Goal: Answer question/provide support: Share knowledge or assist other users

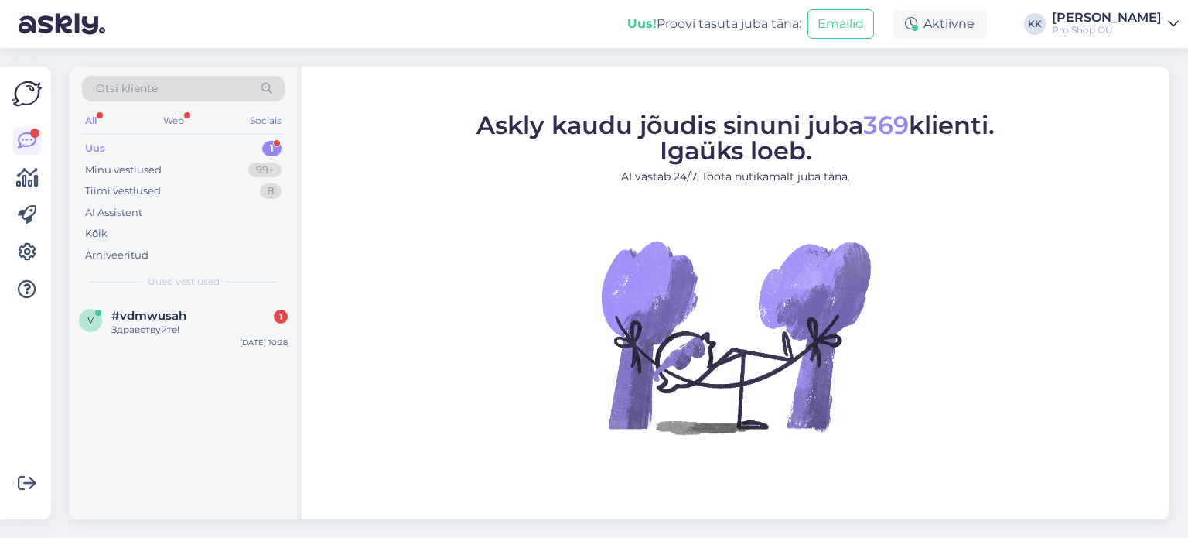
click at [176, 329] on div "Здравствуйте!" at bounding box center [199, 330] width 176 height 14
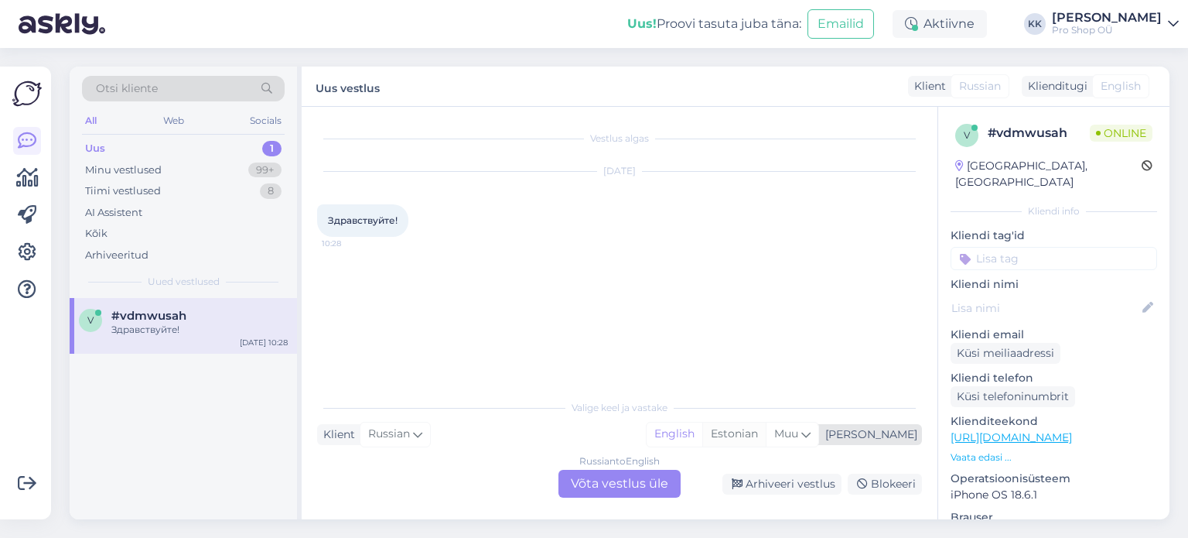
click at [766, 436] on div "Estonian" at bounding box center [733, 433] width 63 height 23
click at [638, 482] on div "Russian to Estonian Võta vestlus üle" at bounding box center [619, 483] width 122 height 28
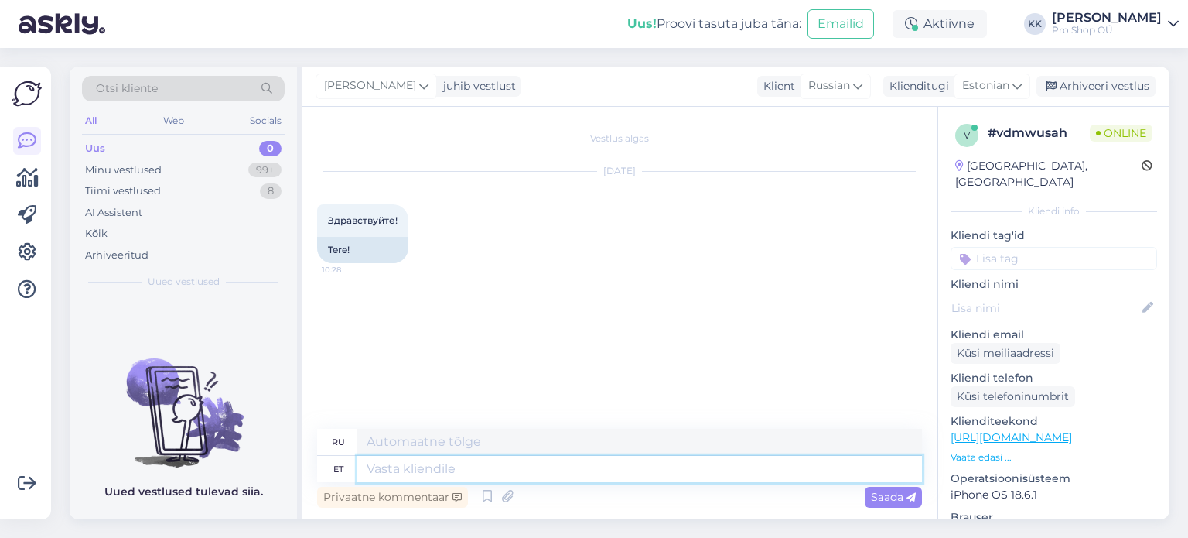
click at [514, 466] on textarea at bounding box center [639, 469] width 565 height 26
type textarea "Tere"
type textarea "Привет"
type textarea "Tere!"
type textarea "Привет!"
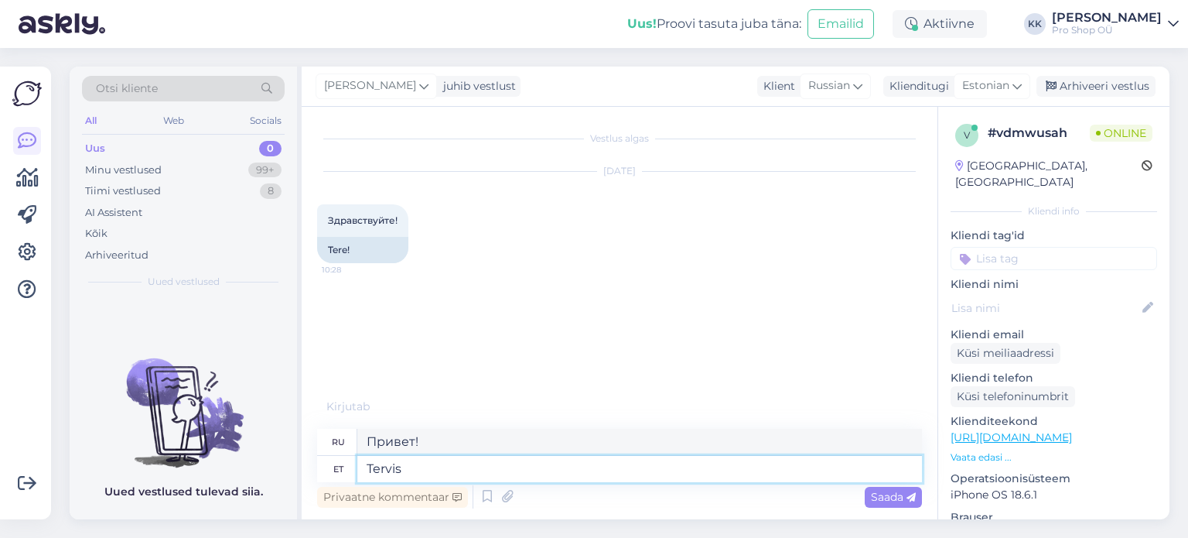
type textarea "Tervist"
type textarea "Здоровье"
type textarea "Tervitus"
type textarea "Приветствие"
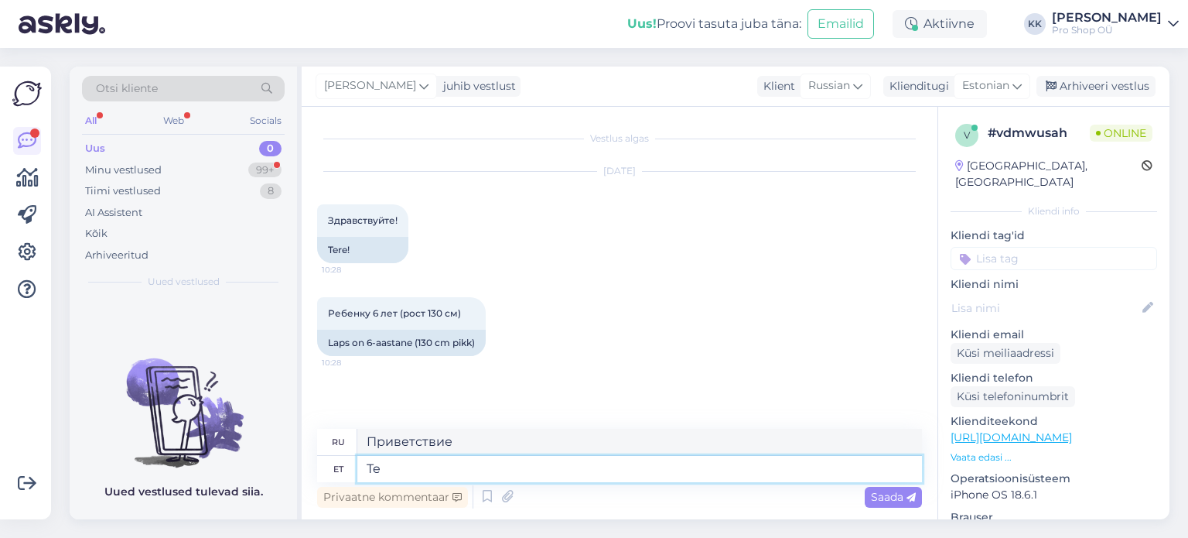
type textarea "T"
type textarea "Tere"
type textarea "Привет"
type textarea "Tere!"
type textarea "Привет!"
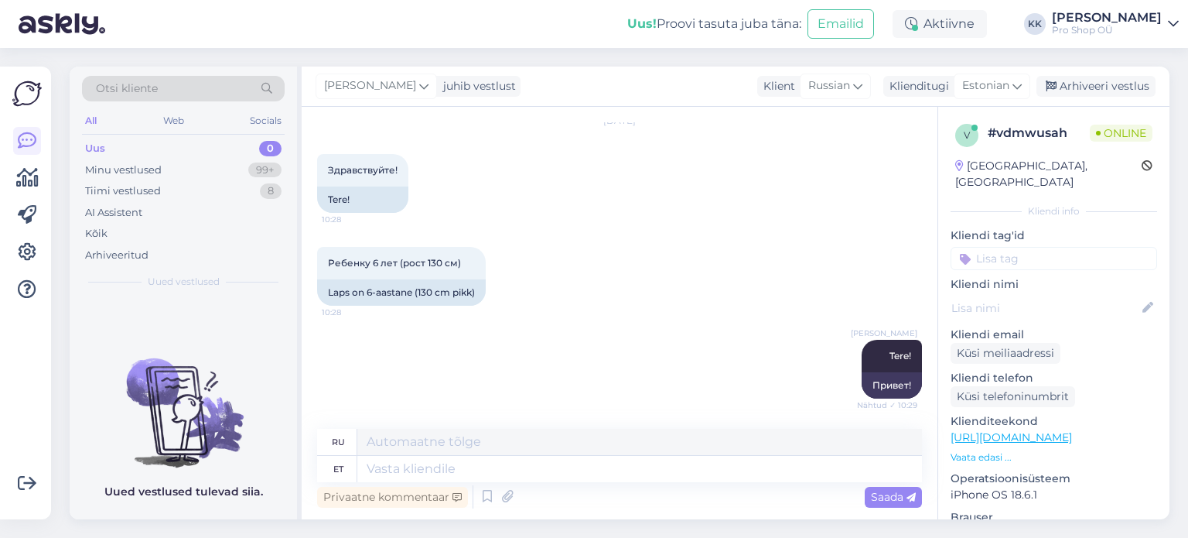
scroll to position [158, 0]
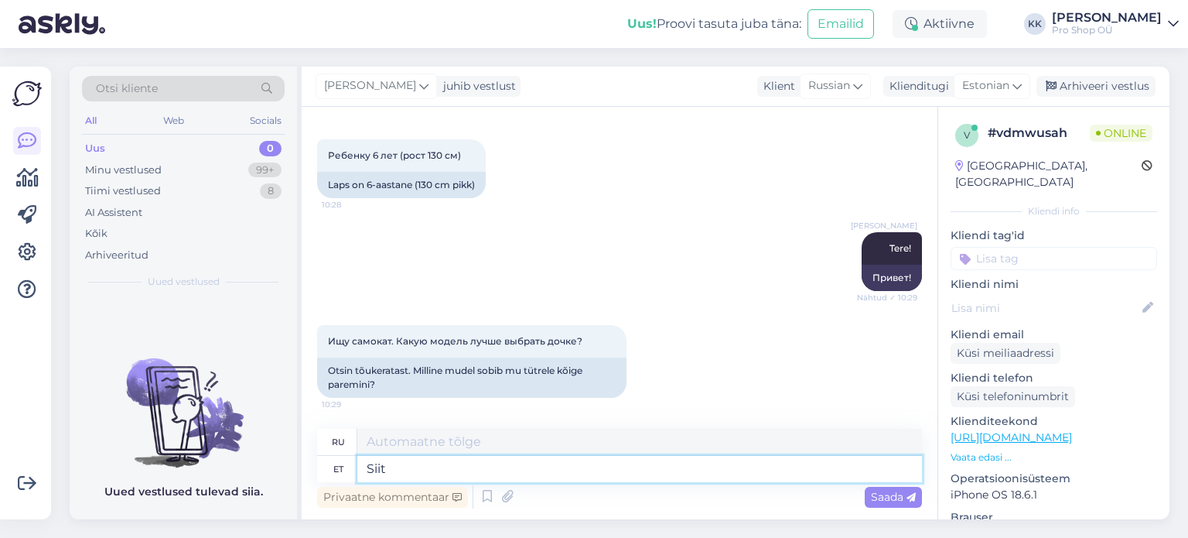
type textarea "Siit v"
type textarea "Отсюда"
type textarea "Siit valikust"
type textarea "Отсюда, выбор"
type textarea "Siit valikust peaksid k"
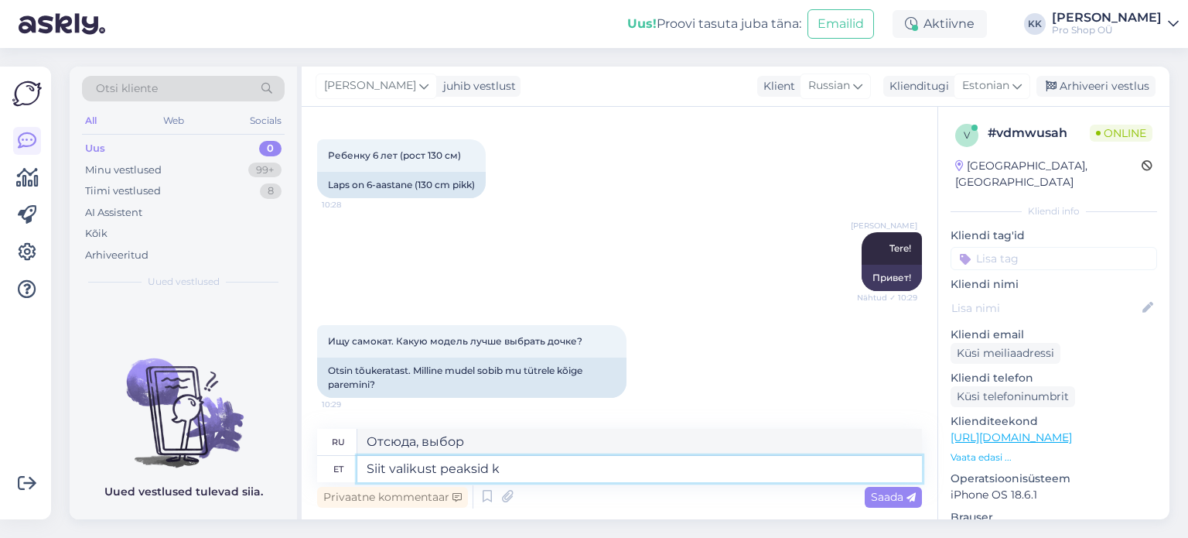
type textarea "Из этого выбора вам следует"
type textarea "Siit valikust peaksid kõik"
type textarea "Каждый должен выбрать из этого списка"
type textarea "Siit valikust peaksid kõik sobima"
type textarea "Все эти варианты должны подойти."
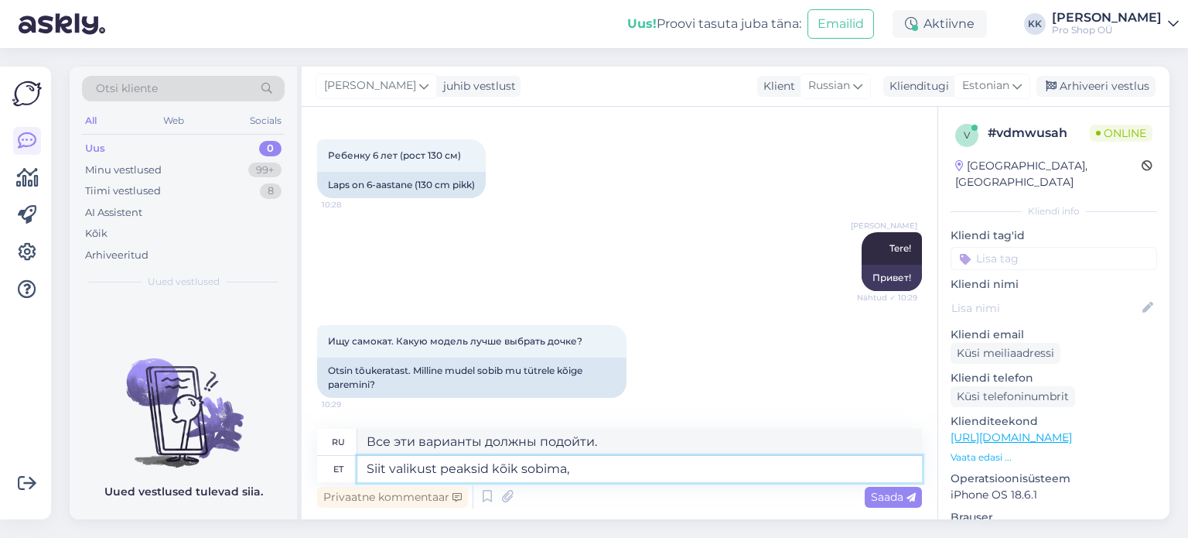
type textarea "Siit valikust peaksid kõik sobima, p"
type textarea "Все эти варианты должны быть подходящими,"
type textarea "Siit valikust peaksid kõik sobima, peate ai"
type textarea "Из этого выбора все должно подойти, вам нужно"
type textarea "Siit valikust peaksid kõik sobima, peate ainult v"
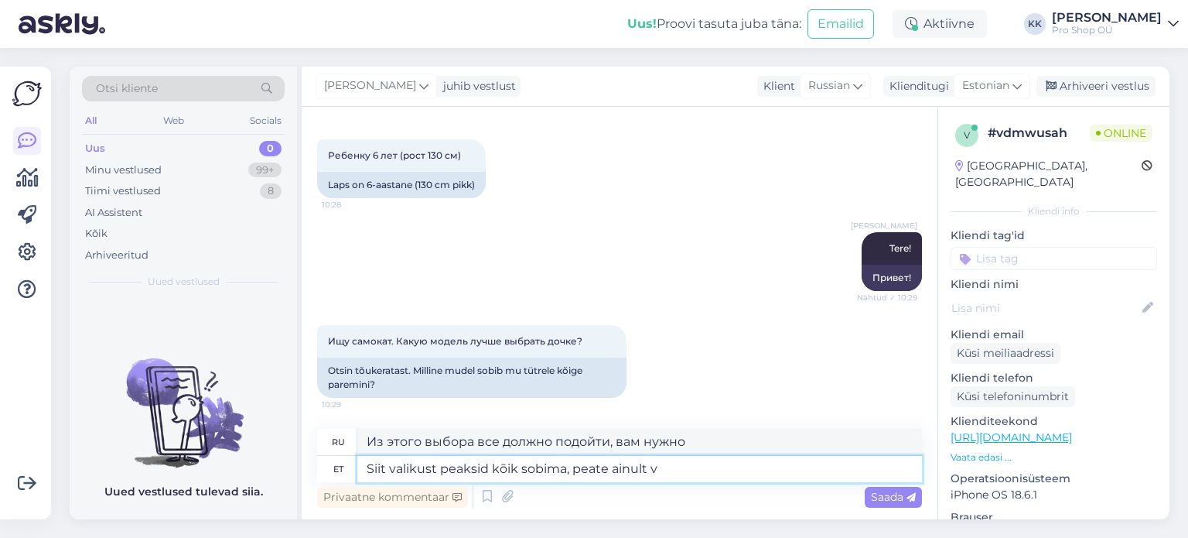
type textarea "Из этого выбора все должно подойти, нужно только"
type textarea "Siit valikust peaksid kõik sobima, peate ainult värvi"
type textarea "Из этой подборки все должно подойти, вам нужен только цвет"
type textarea "Siit valikust peaksid kõik sobima, peate ainult värvi välja v"
type textarea "Все из этой подборки должно подойти, вам просто нужно выбрать цвет."
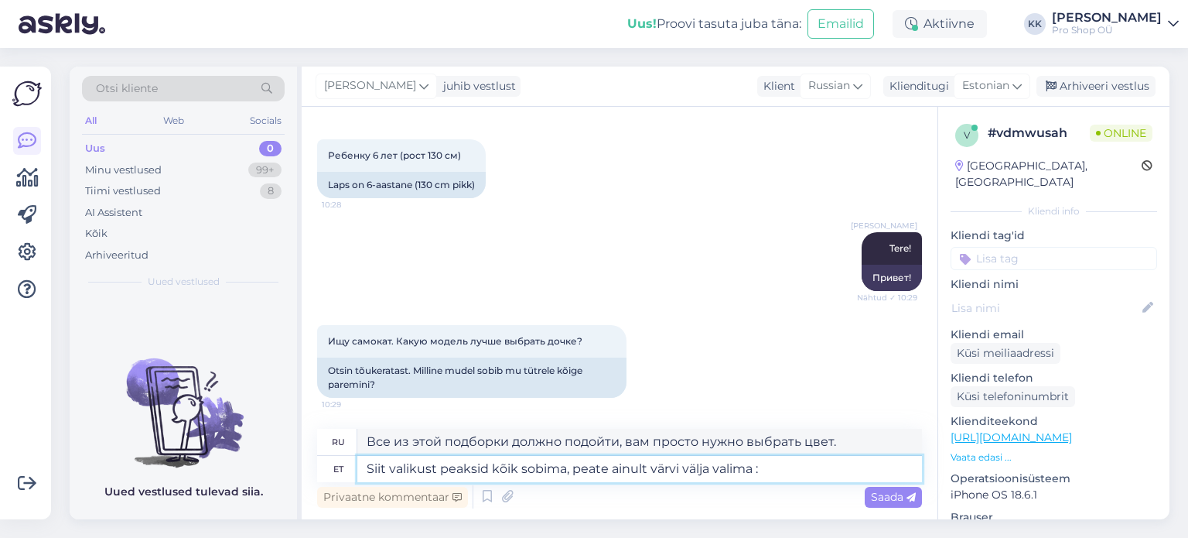
type textarea "Siit valikust peaksid kõik sobima, peate ainult värvi välja valima :)"
type textarea "Все из этой подборки должно подойти, вам осталось только выбрать цвет :)"
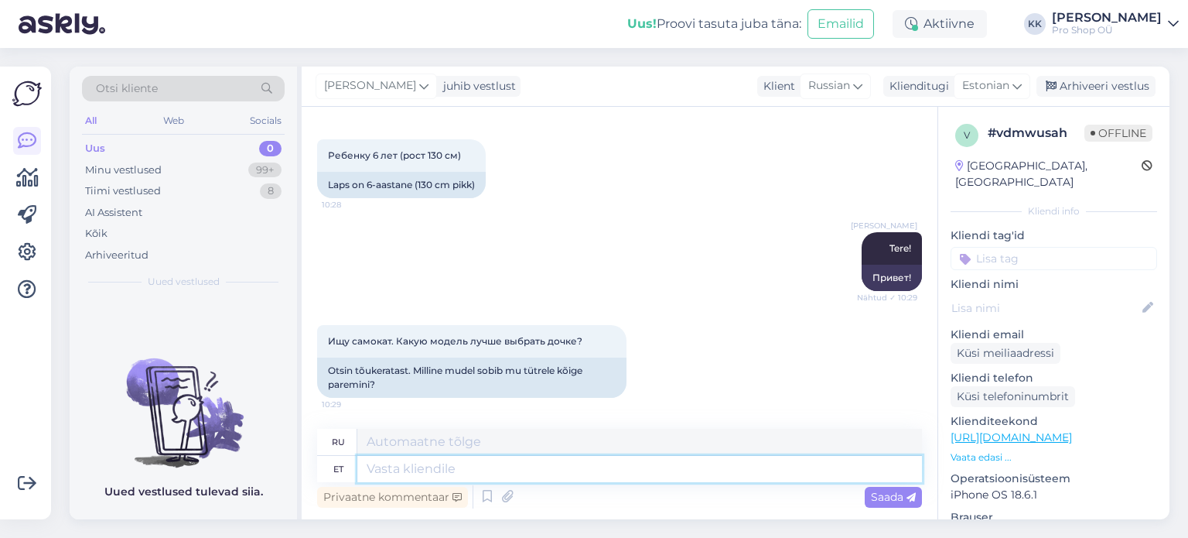
scroll to position [278, 0]
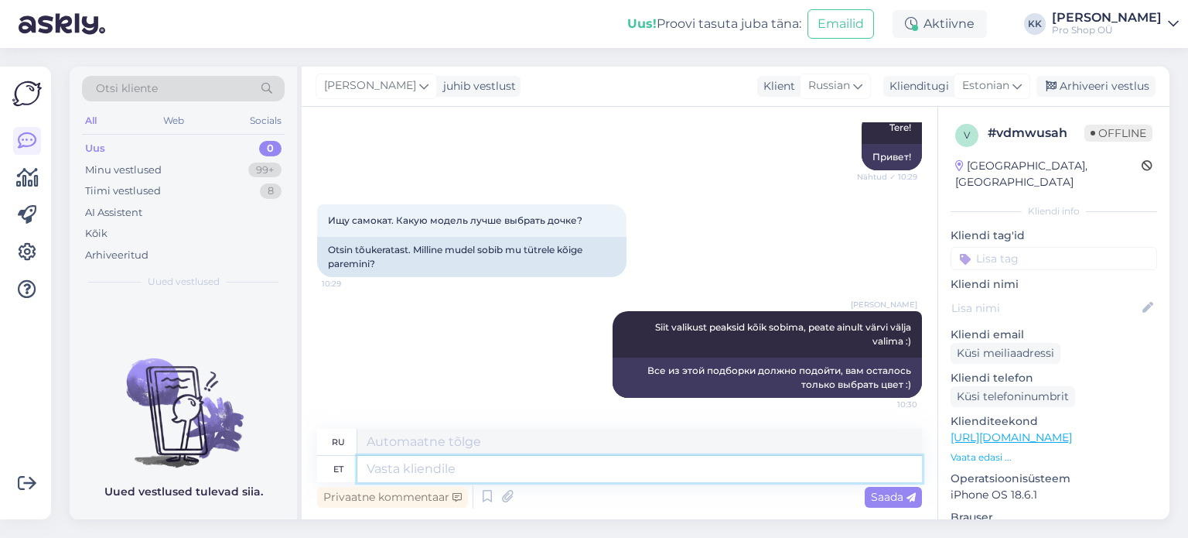
paste textarea "[URL][DOMAIN_NAME]"
type textarea "[URL][DOMAIN_NAME]"
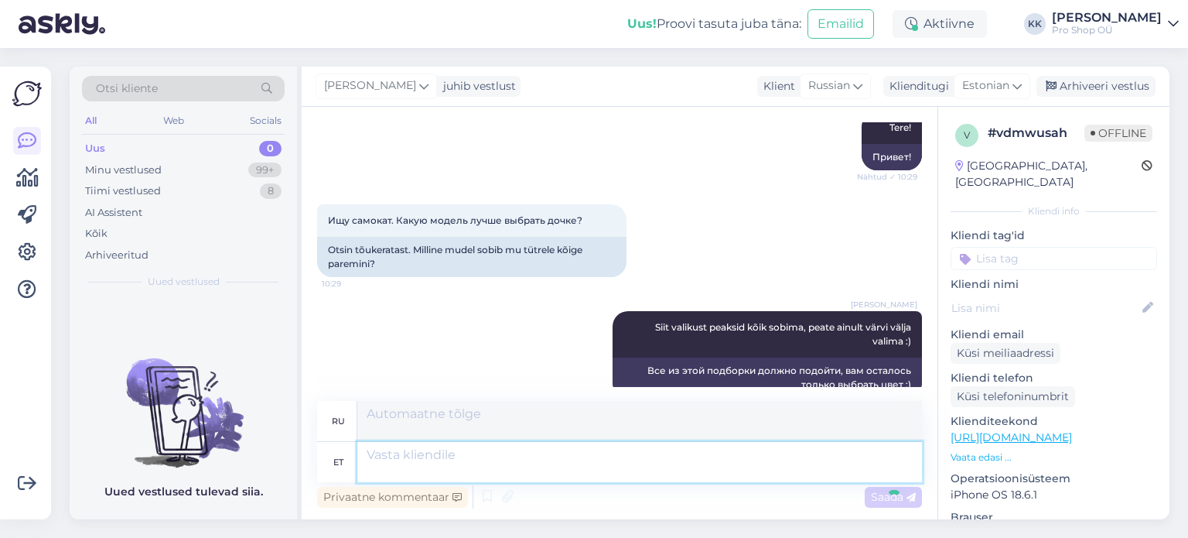
scroll to position [399, 0]
